Goal: Task Accomplishment & Management: Complete application form

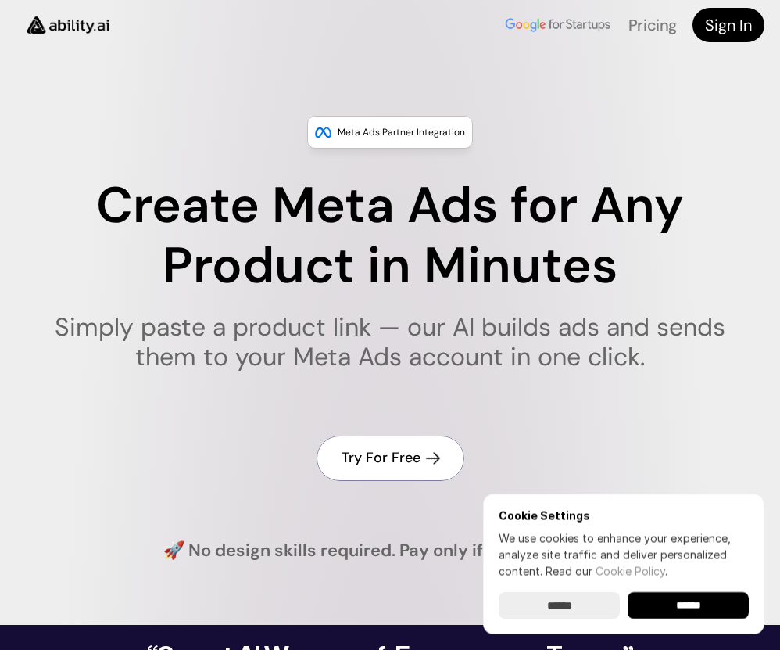
click at [376, 453] on h4 "Try For Free" at bounding box center [381, 458] width 79 height 20
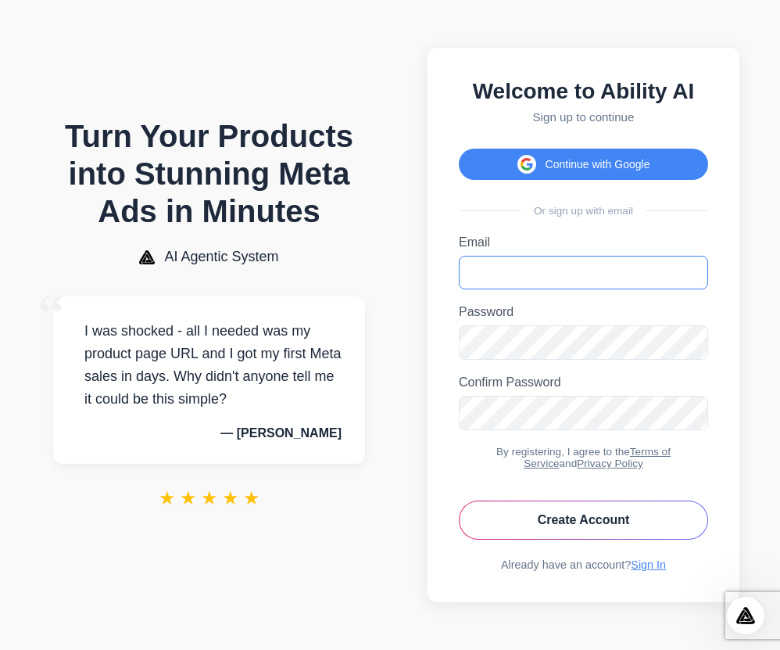
click at [528, 274] on input "Email" at bounding box center [583, 273] width 249 height 34
type input "**********"
click at [689, 339] on icon "Toggle password visibility" at bounding box center [691, 342] width 13 height 9
click at [689, 339] on icon "Toggle password visibility" at bounding box center [691, 343] width 13 height 12
click at [600, 519] on button "Create Account" at bounding box center [583, 519] width 249 height 39
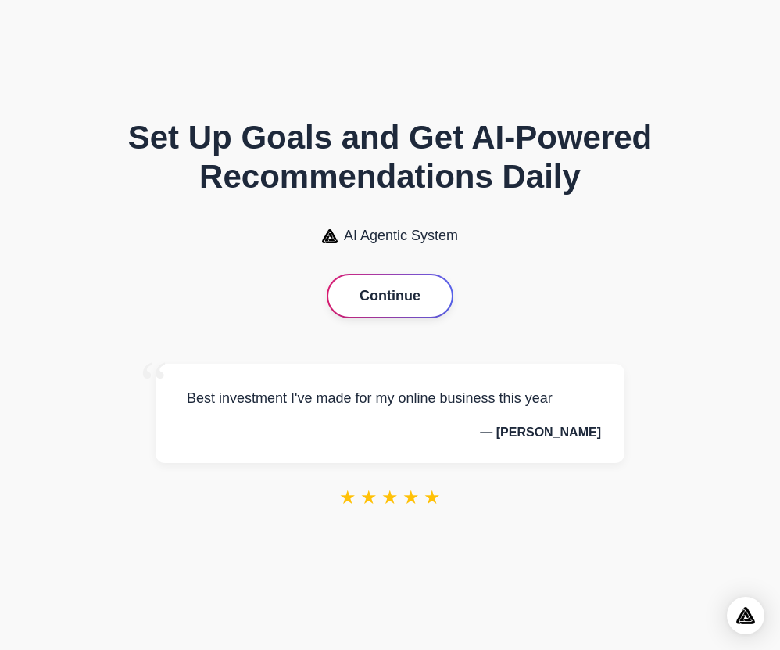
click at [392, 296] on button "Continue" at bounding box center [390, 295] width 124 height 41
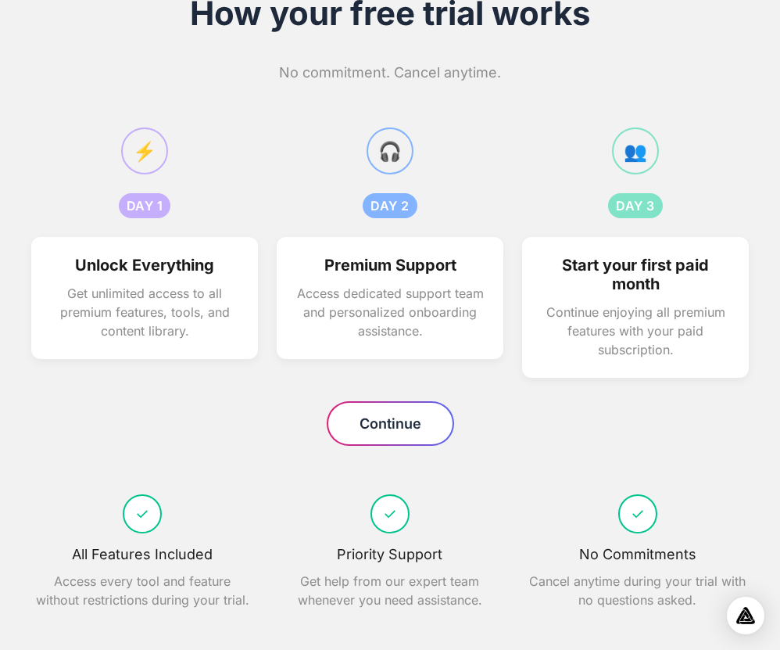
scroll to position [69, 0]
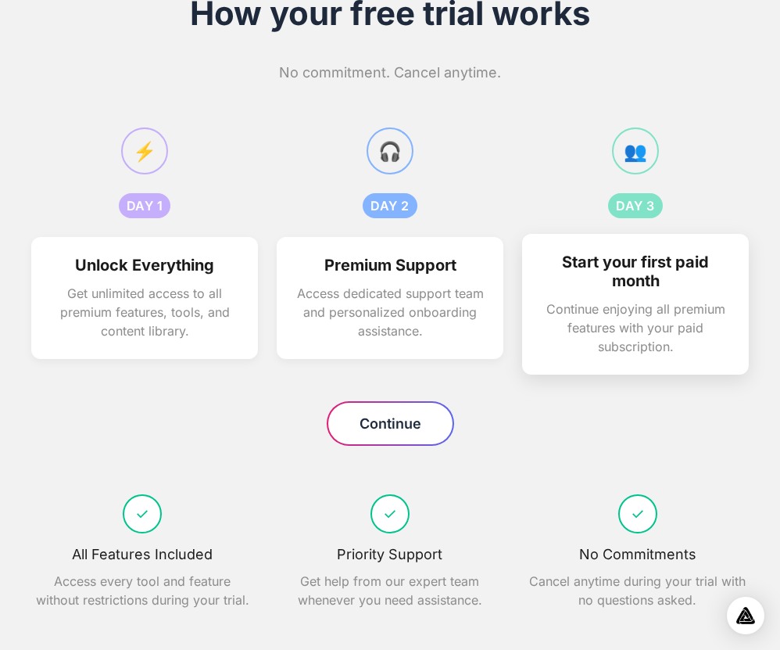
click at [632, 301] on p "Continue enjoying all premium features with your paid subscription." at bounding box center [635, 327] width 189 height 56
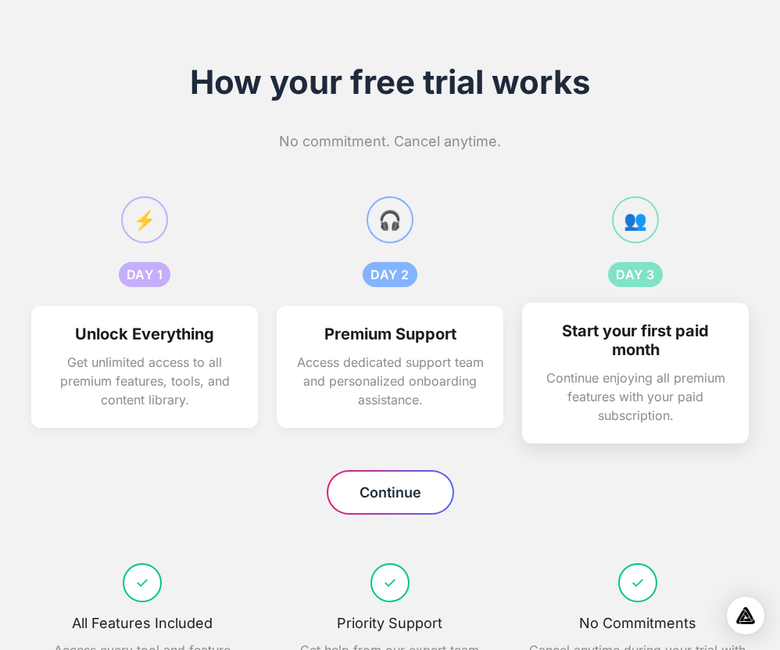
scroll to position [0, 0]
